Goal: Information Seeking & Learning: Learn about a topic

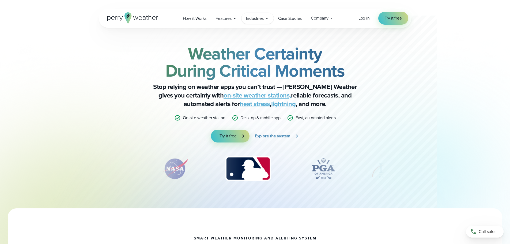
click at [258, 19] on span "Industries" at bounding box center [255, 18] width 18 height 6
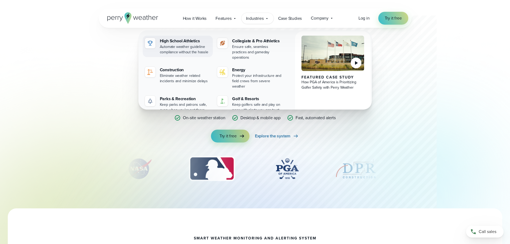
click at [175, 43] on div "High School Athletics" at bounding box center [185, 41] width 51 height 6
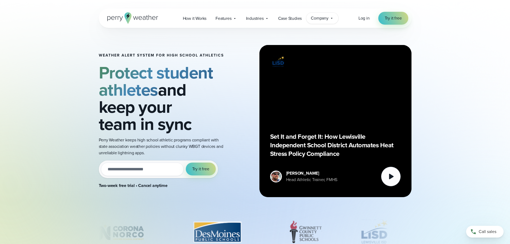
click at [325, 19] on span "Company" at bounding box center [320, 18] width 18 height 6
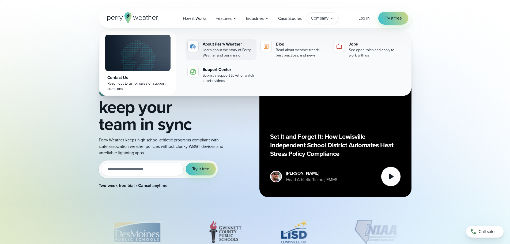
click at [229, 45] on div "About Perry Weather" at bounding box center [229, 44] width 52 height 6
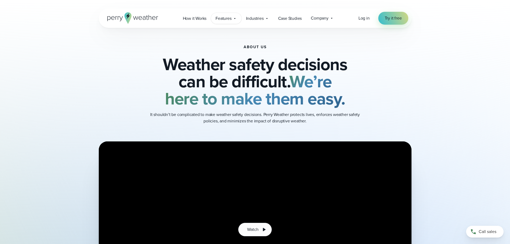
click at [225, 20] on span "Features" at bounding box center [223, 18] width 16 height 6
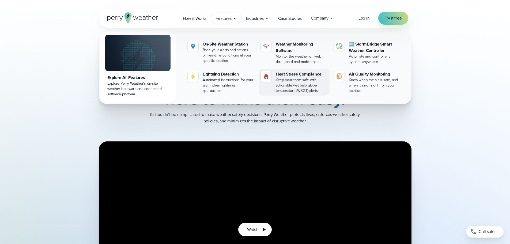
click at [301, 78] on div "Keep your team safe with actionable wet bulb globe temperature (WBGT) alerts" at bounding box center [302, 85] width 52 height 16
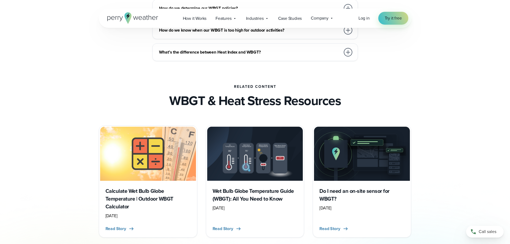
scroll to position [1659, 0]
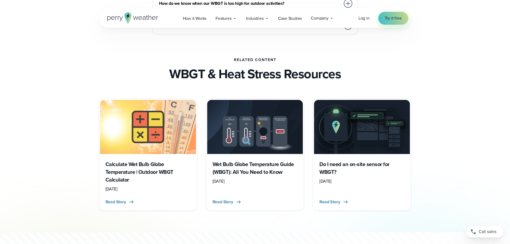
click at [370, 165] on h3 "Do I need an on-site sensor for WBGT?" at bounding box center [361, 168] width 85 height 16
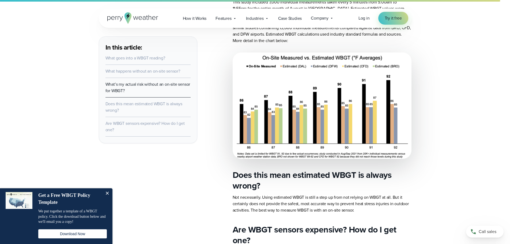
scroll to position [616, 0]
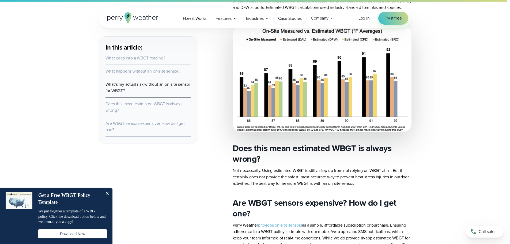
click at [293, 20] on span "Case Studies" at bounding box center [290, 18] width 24 height 6
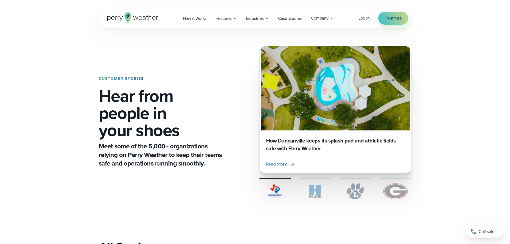
scroll to position [27, 0]
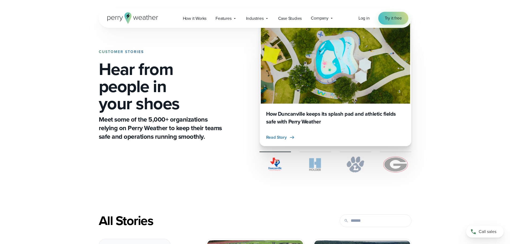
click at [359, 164] on img at bounding box center [356, 164] width 32 height 16
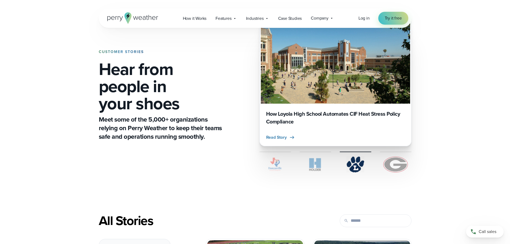
click at [405, 167] on img at bounding box center [396, 164] width 32 height 16
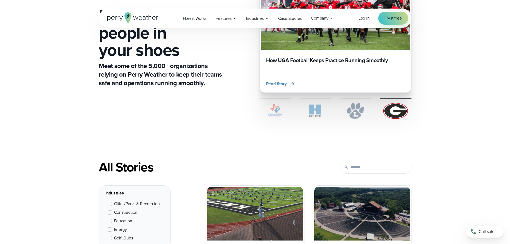
scroll to position [134, 0]
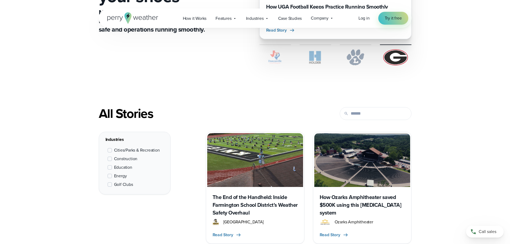
click at [109, 165] on label "Education" at bounding box center [120, 167] width 25 height 6
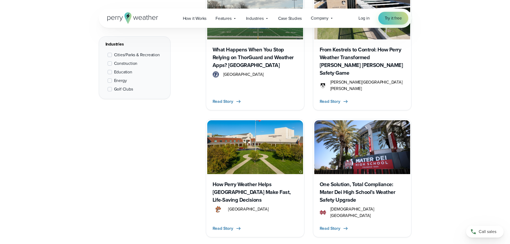
scroll to position [549, 0]
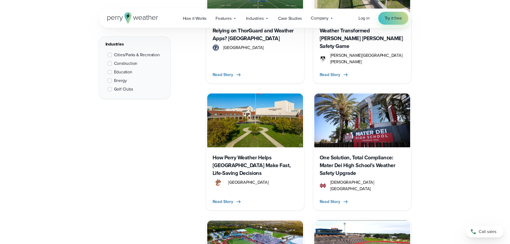
click at [239, 154] on h3 "How Perry Weather Helps [GEOGRAPHIC_DATA] Make Fast, Life-Saving Decisions" at bounding box center [254, 165] width 85 height 23
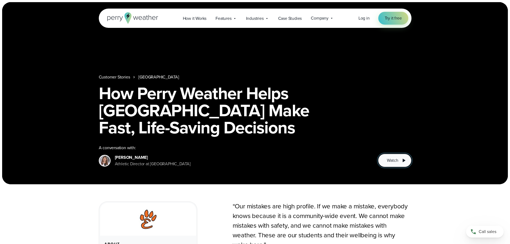
click at [390, 161] on span "Watch" at bounding box center [392, 160] width 11 height 6
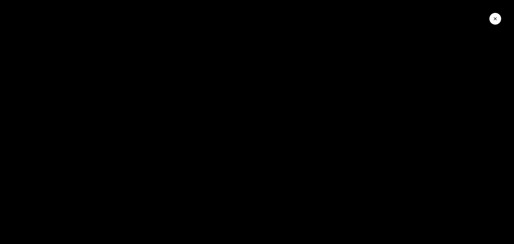
click at [498, 20] on button "Close Video" at bounding box center [495, 19] width 12 height 12
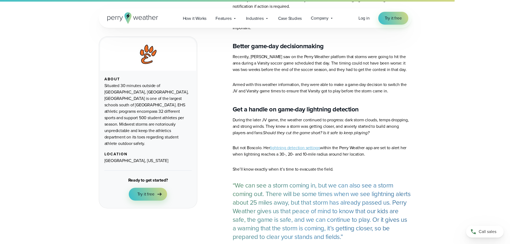
scroll to position [1178, 0]
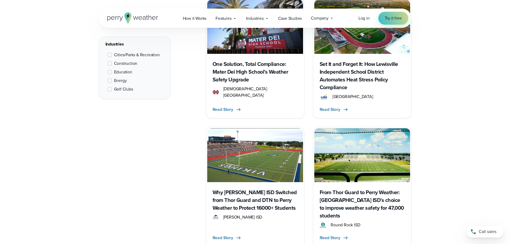
scroll to position [790, 0]
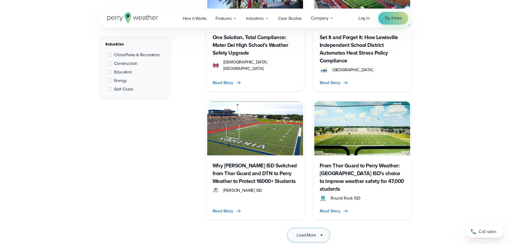
click at [308, 232] on span "Load More" at bounding box center [306, 235] width 19 height 6
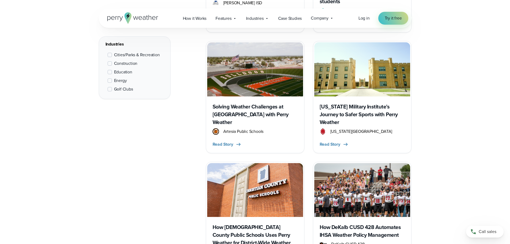
scroll to position [1004, 0]
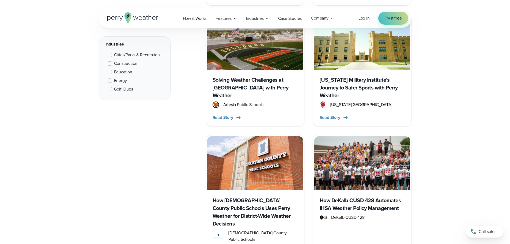
click at [353, 196] on h3 "How DeKalb CUSD 428 Automates IHSA Weather Policy Management" at bounding box center [362, 204] width 85 height 16
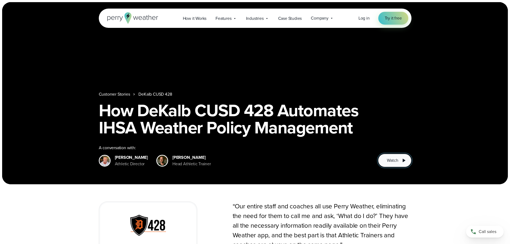
click at [392, 159] on span "Watch" at bounding box center [392, 160] width 11 height 6
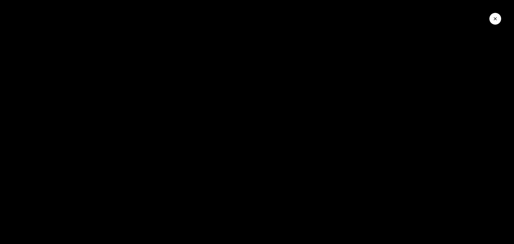
click at [493, 16] on icon "Close Video" at bounding box center [494, 18] width 5 height 5
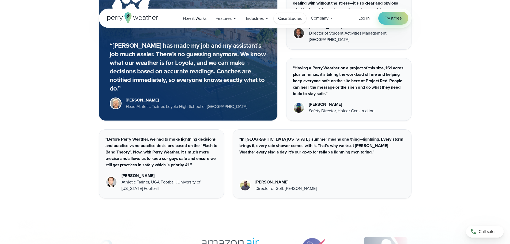
scroll to position [1084, 0]
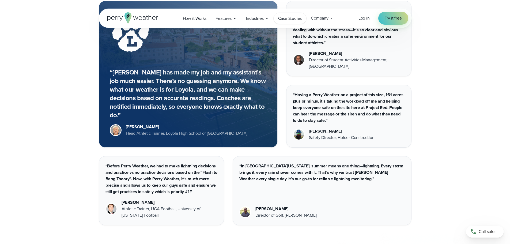
click at [289, 17] on span "Case Studies" at bounding box center [290, 18] width 24 height 6
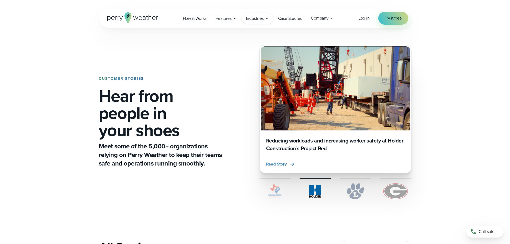
click at [256, 19] on span "Industries" at bounding box center [255, 18] width 18 height 6
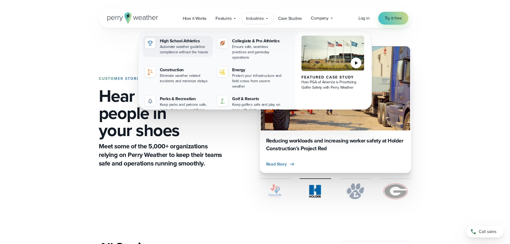
click at [180, 50] on div "Automate weather guideline compliance without the hassle" at bounding box center [185, 49] width 51 height 11
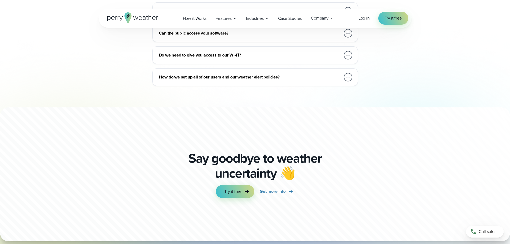
scroll to position [2971, 0]
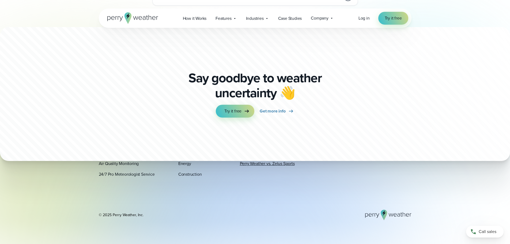
click at [267, 162] on link "Perry Weather vs. Zelus Sports" at bounding box center [267, 163] width 55 height 6
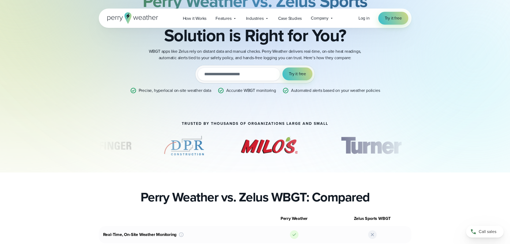
scroll to position [54, 0]
